Goal: Information Seeking & Learning: Check status

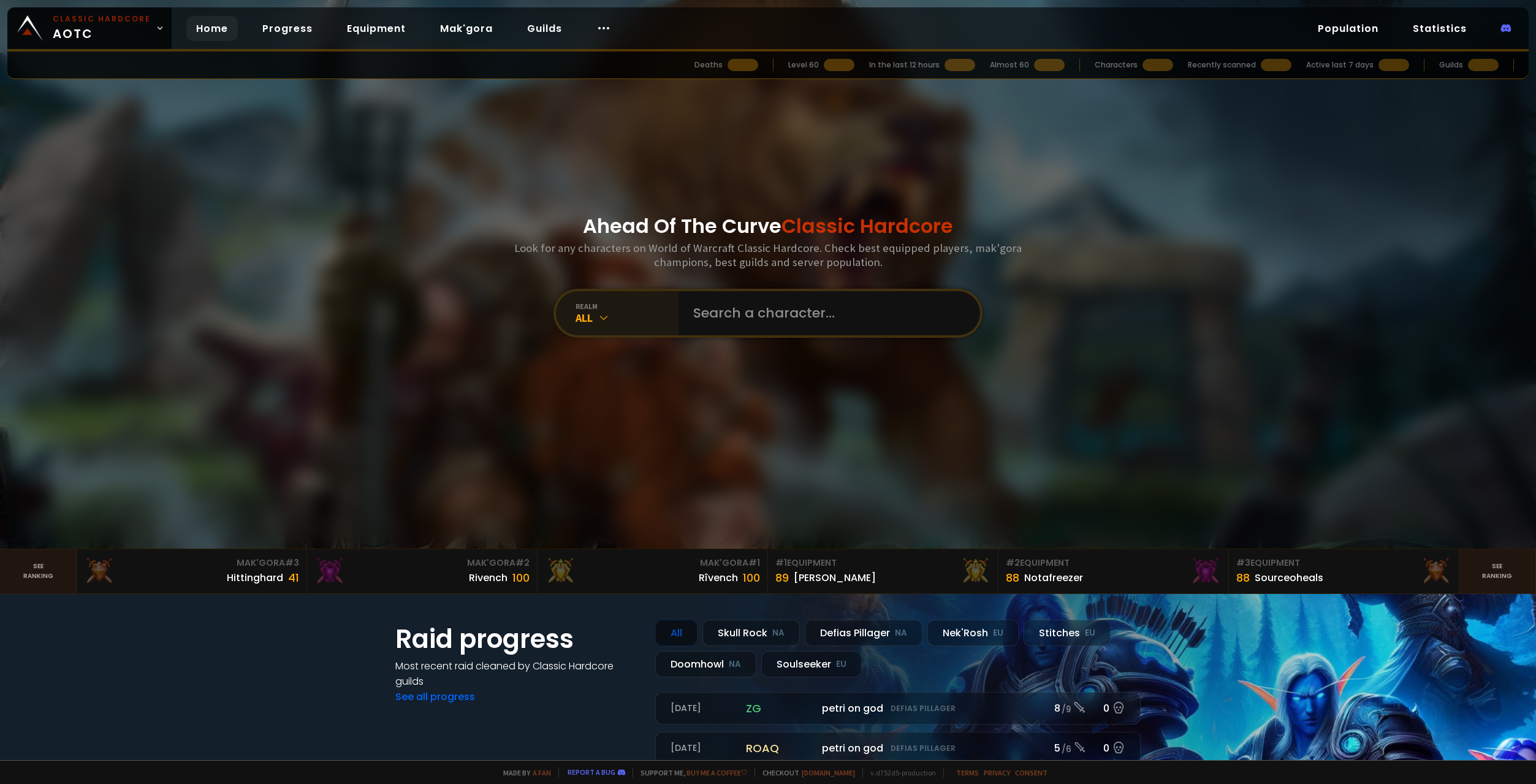
click at [633, 313] on div "All" at bounding box center [627, 318] width 103 height 14
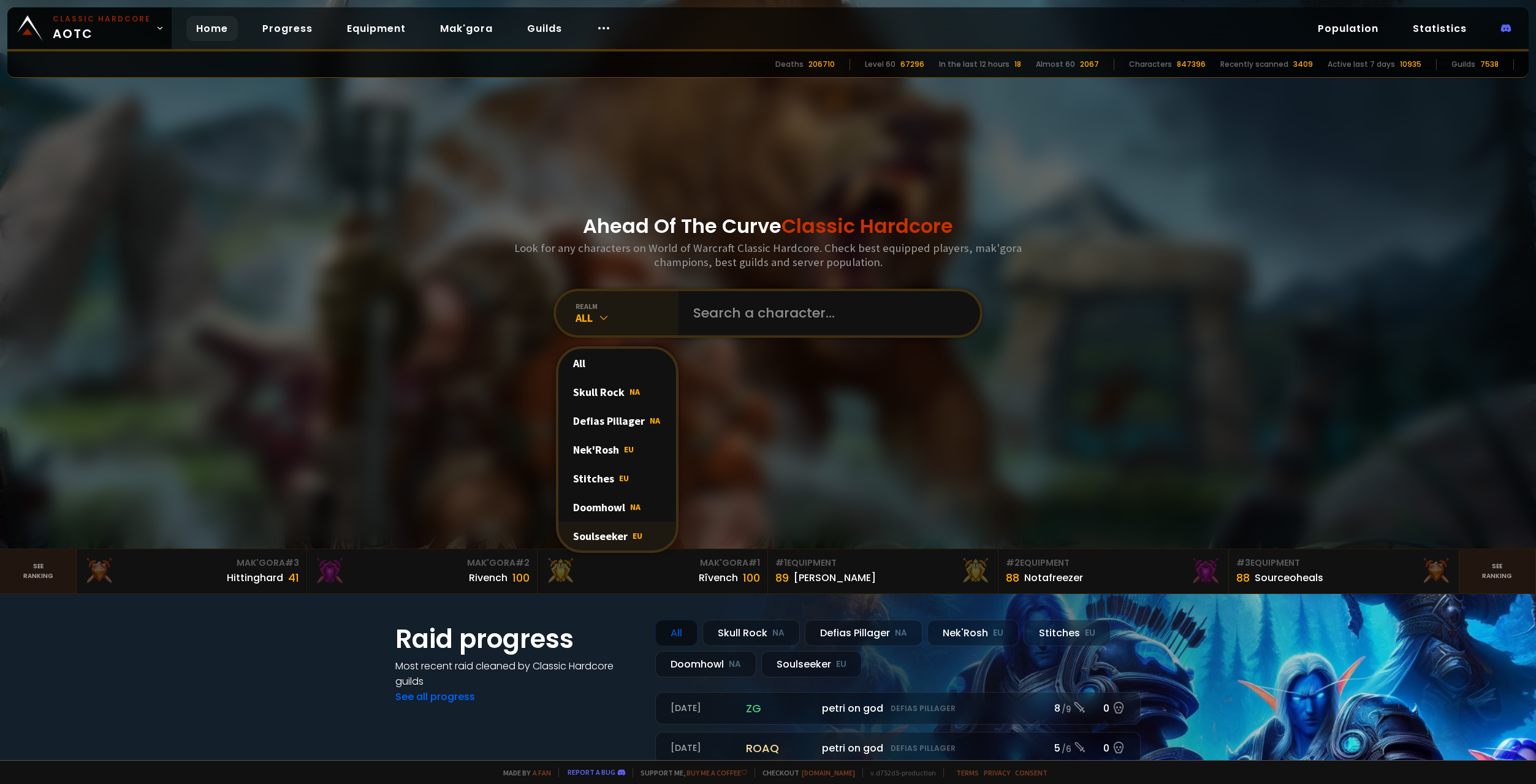
click at [619, 543] on div "Soulseeker EU" at bounding box center [617, 536] width 118 height 29
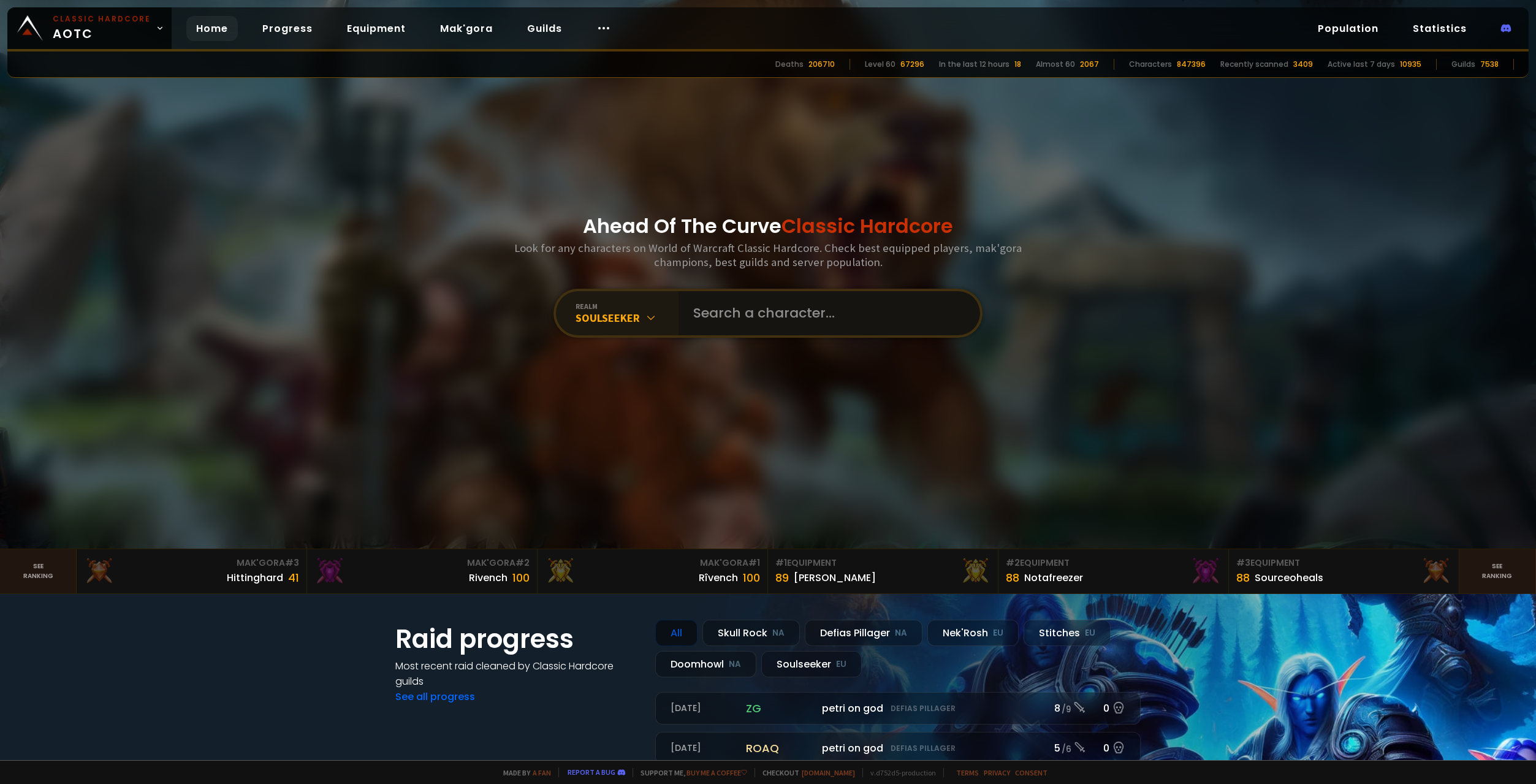
click at [724, 311] on input "text" at bounding box center [826, 313] width 280 height 44
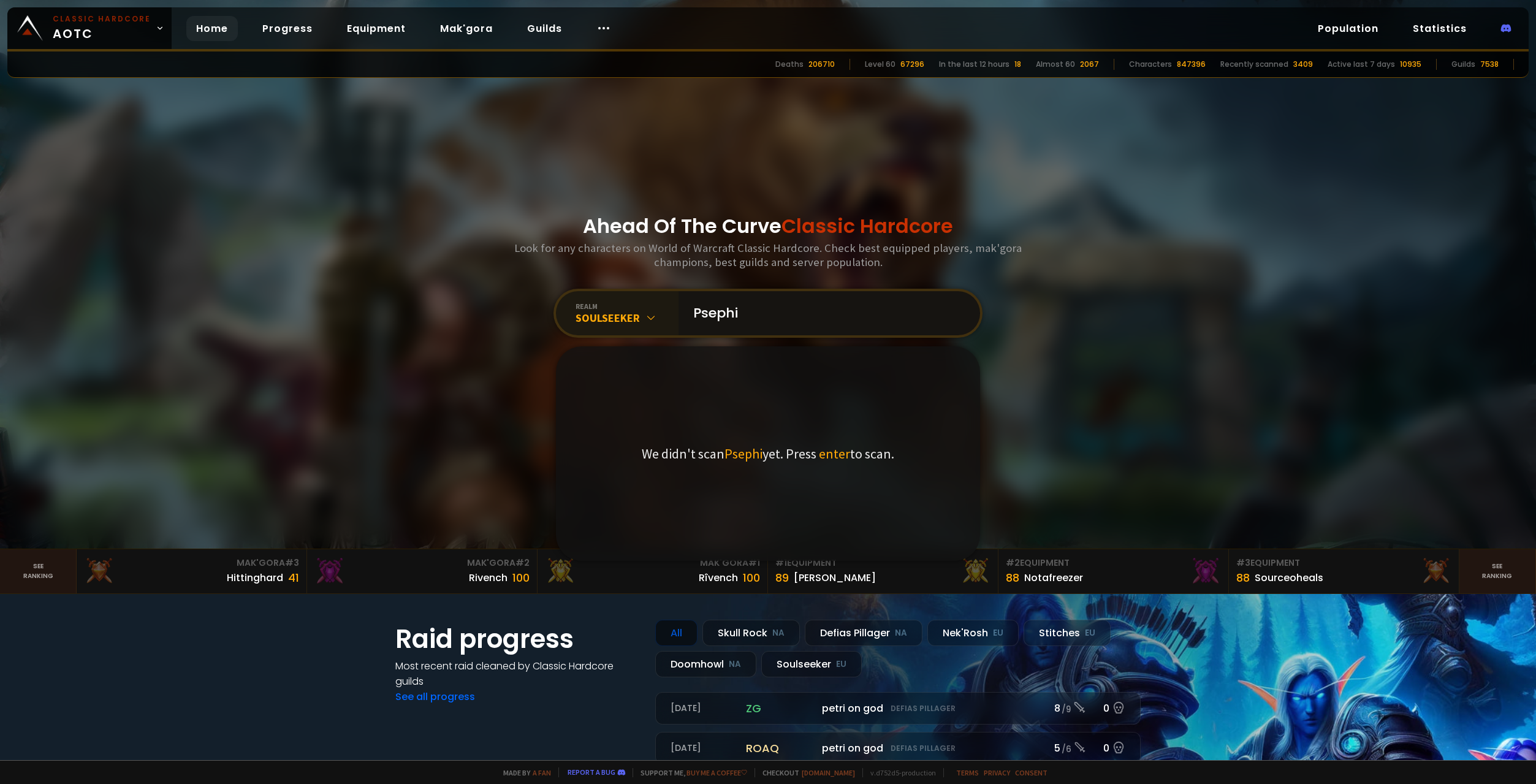
type input "Psephie"
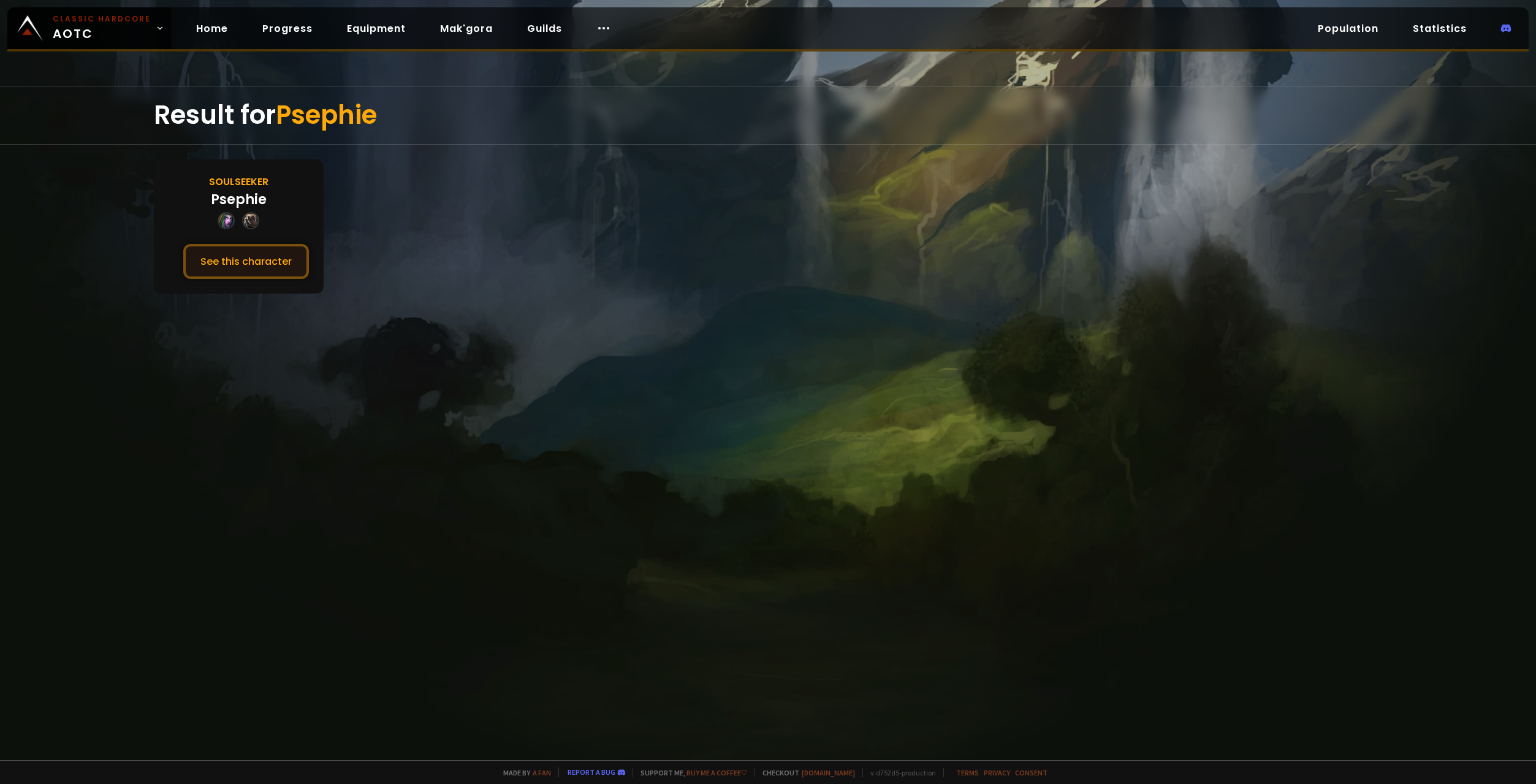
click at [212, 261] on button "See this character" at bounding box center [246, 261] width 126 height 35
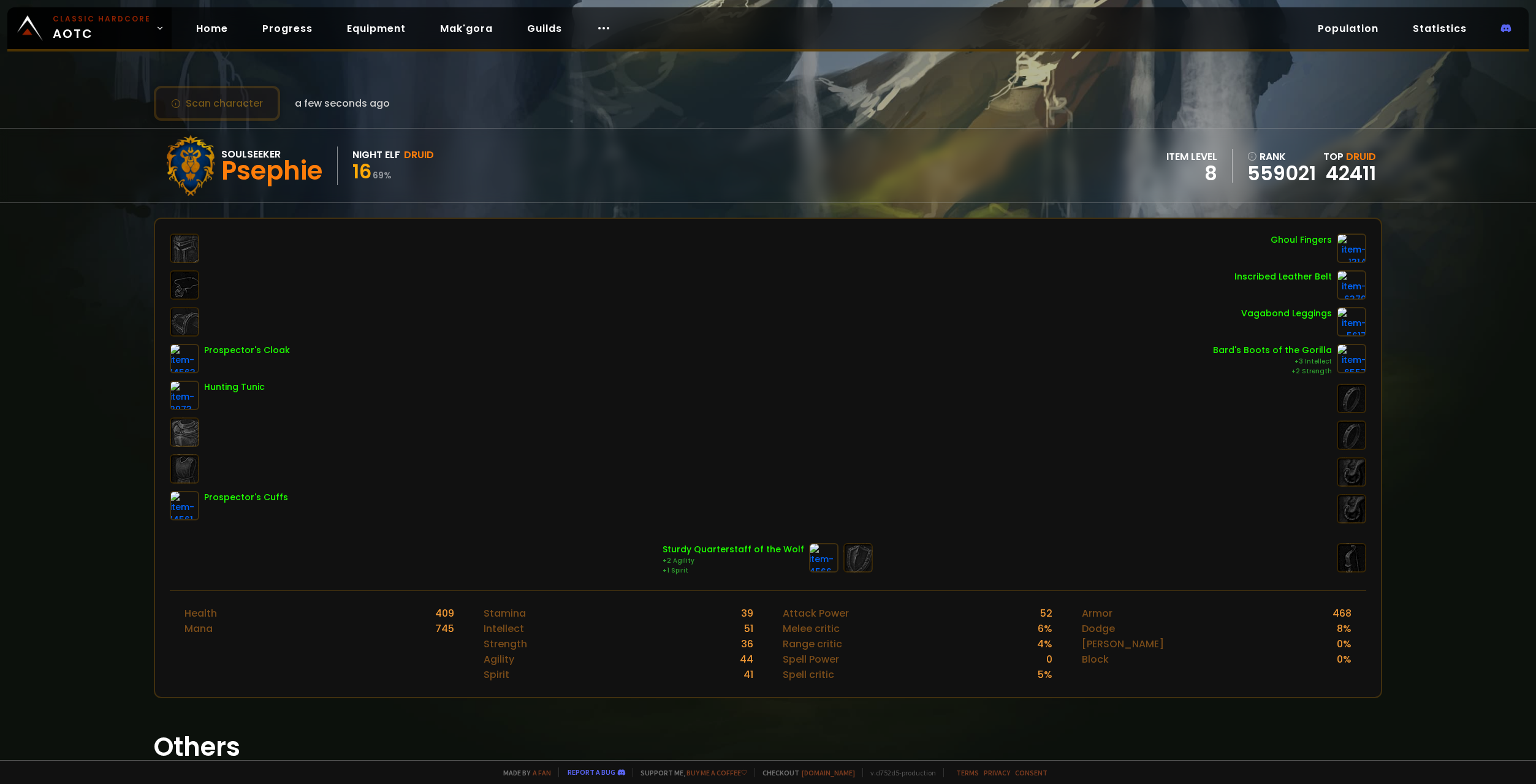
click at [257, 111] on button "Scan character" at bounding box center [216, 103] width 126 height 35
